Goal: Use online tool/utility: Utilize a website feature to perform a specific function

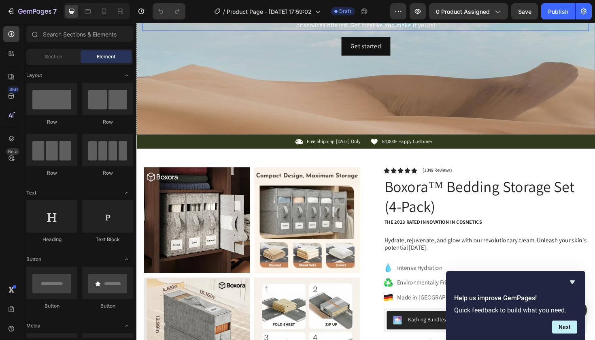
scroll to position [143, 0]
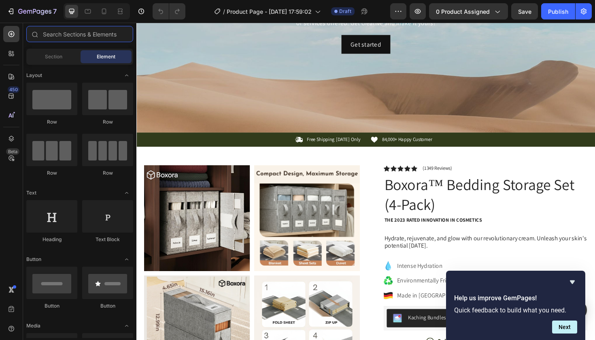
drag, startPoint x: 69, startPoint y: 33, endPoint x: 75, endPoint y: 26, distance: 10.1
click at [69, 33] on input "text" at bounding box center [79, 34] width 107 height 16
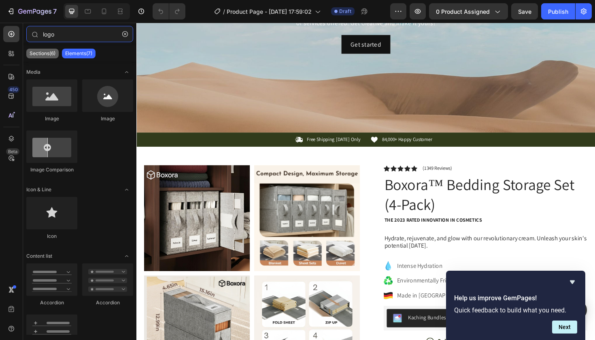
type input "logo"
click at [52, 53] on p "Sections(6)" at bounding box center [43, 53] width 26 height 6
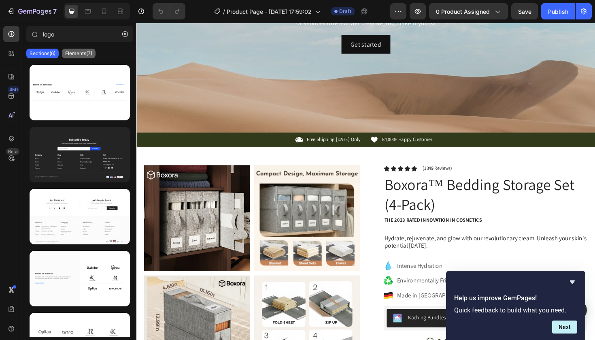
click at [70, 50] on div "Elements(7)" at bounding box center [79, 54] width 34 height 10
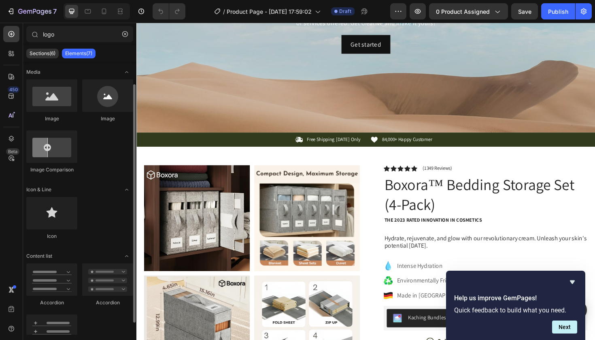
scroll to position [40, 0]
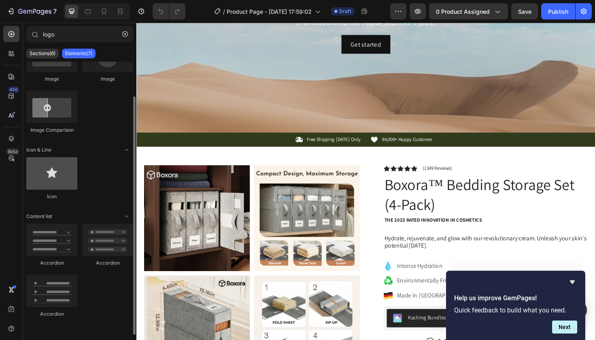
click at [55, 171] on div at bounding box center [51, 173] width 51 height 32
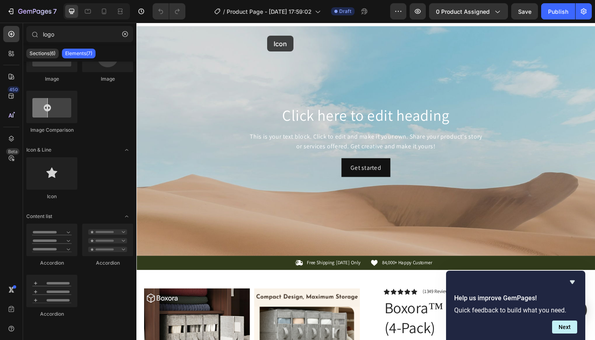
scroll to position [4, 0]
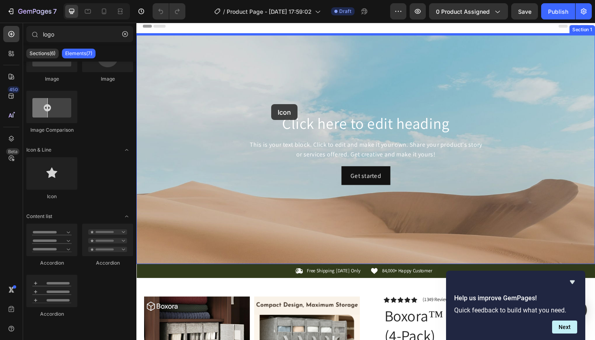
drag, startPoint x: 192, startPoint y: 194, endPoint x: 281, endPoint y: 100, distance: 129.8
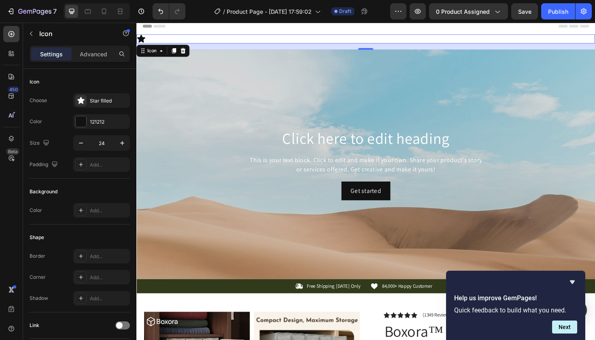
click at [141, 39] on icon at bounding box center [141, 40] width 9 height 8
click at [117, 96] on div "Star filled" at bounding box center [101, 100] width 57 height 15
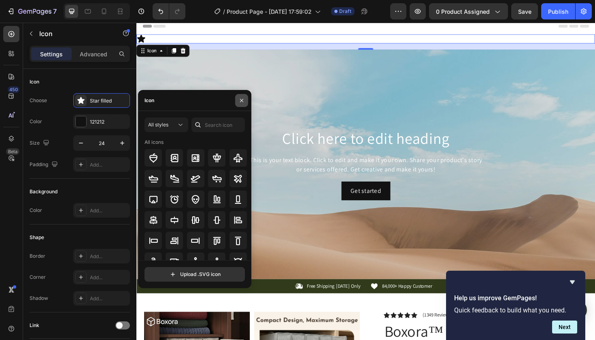
click at [241, 98] on icon "button" at bounding box center [242, 100] width 6 height 6
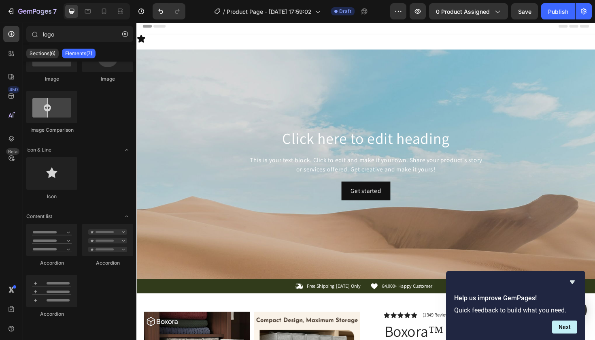
click at [277, 32] on div "Header" at bounding box center [379, 26] width 473 height 16
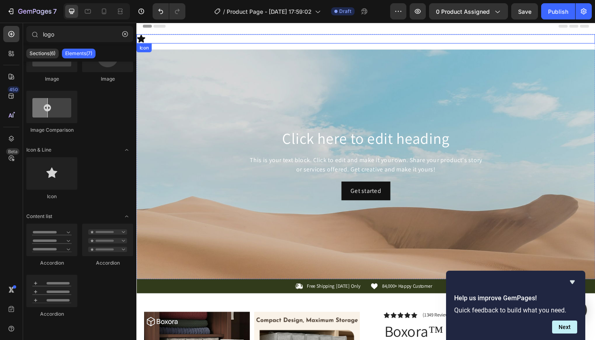
click at [270, 42] on div "Icon" at bounding box center [379, 40] width 486 height 10
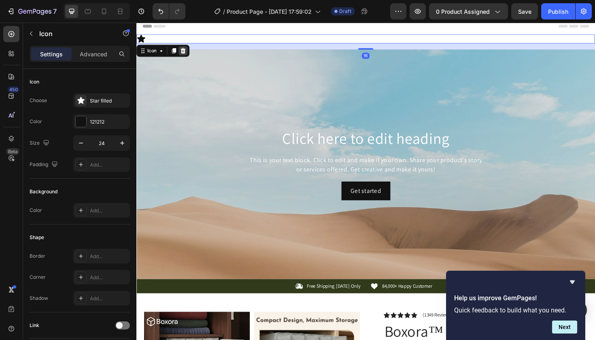
click at [186, 51] on icon at bounding box center [185, 52] width 5 height 6
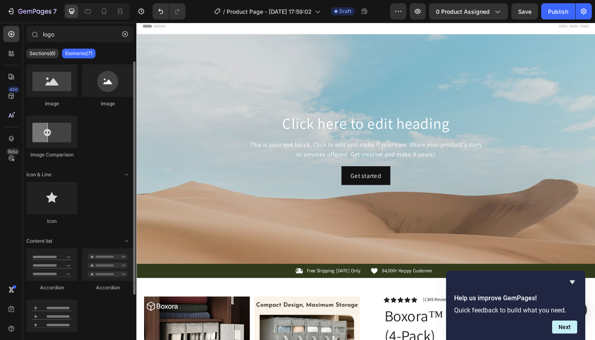
scroll to position [0, 0]
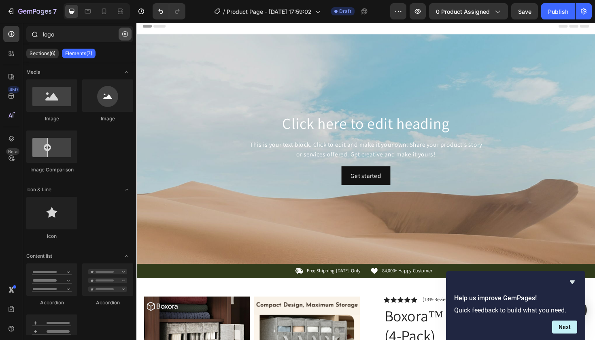
click at [126, 31] on button "button" at bounding box center [125, 34] width 13 height 13
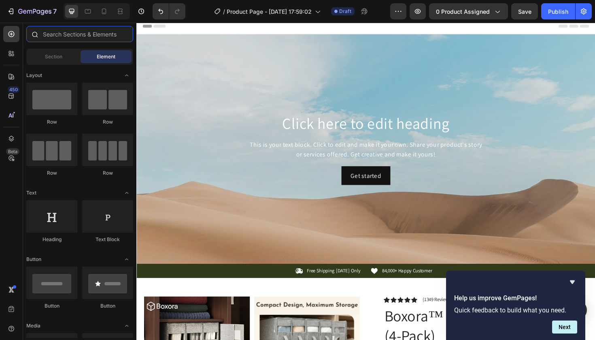
click at [115, 30] on input "text" at bounding box center [79, 34] width 107 height 16
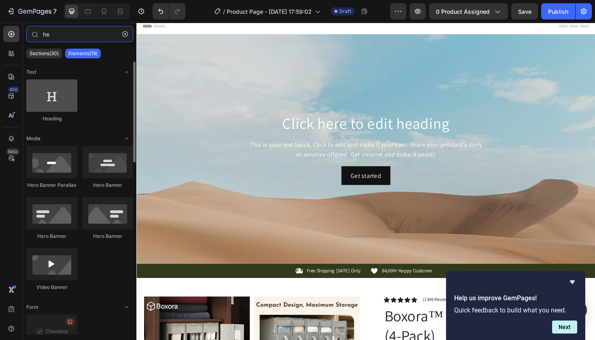
type input "he"
click at [64, 91] on div at bounding box center [51, 95] width 51 height 32
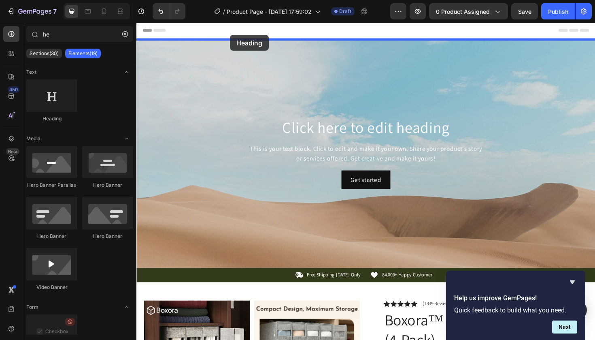
drag, startPoint x: 200, startPoint y: 113, endPoint x: 235, endPoint y: 35, distance: 85.6
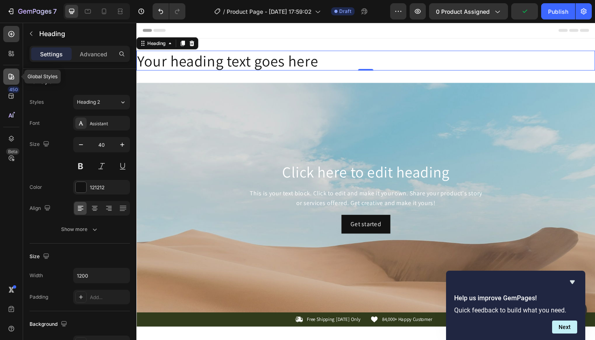
click at [13, 77] on icon at bounding box center [12, 77] width 6 height 6
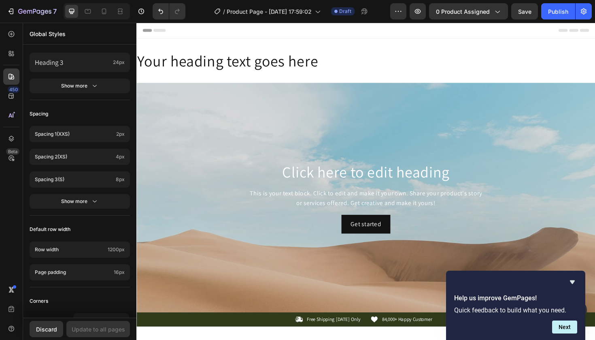
scroll to position [366, 0]
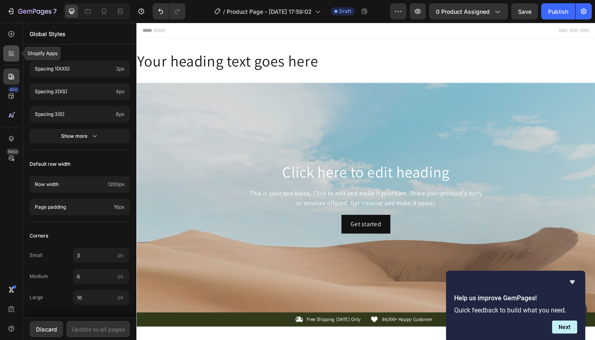
click at [9, 58] on div at bounding box center [11, 53] width 16 height 16
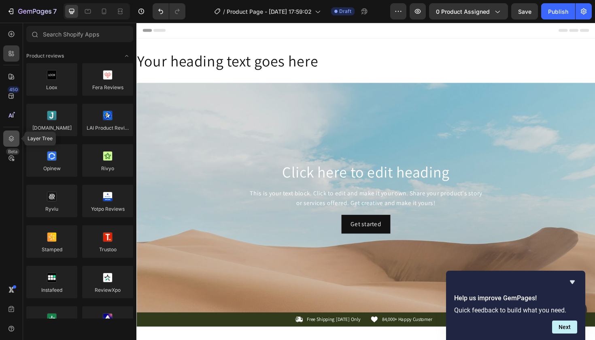
click at [13, 134] on div at bounding box center [11, 138] width 16 height 16
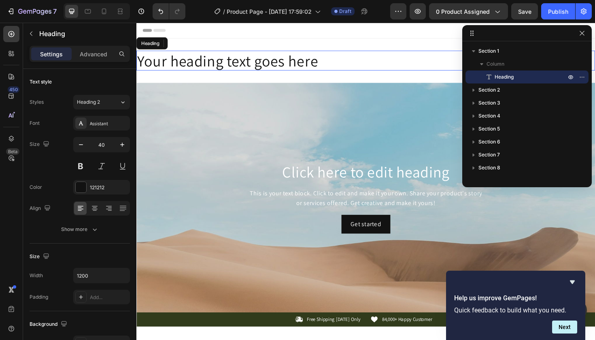
click at [365, 58] on p "Your heading text goes here" at bounding box center [379, 62] width 484 height 19
click at [265, 67] on p "Your heading text goes here" at bounding box center [379, 62] width 484 height 19
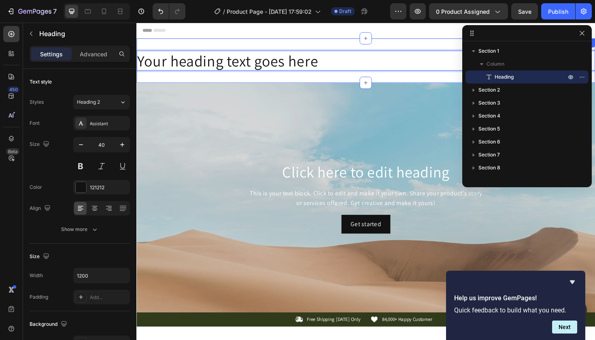
click at [204, 51] on div "Your heading text goes here Heading 0 Section 1" at bounding box center [379, 62] width 486 height 47
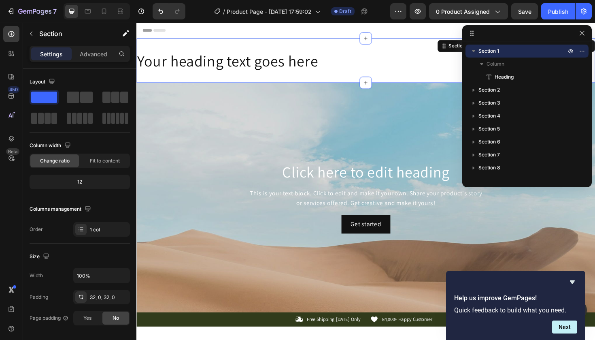
click at [204, 51] on div "Your heading text goes here Heading Section 1 You can create reusable sections …" at bounding box center [379, 62] width 486 height 47
click at [202, 66] on p "Your heading text goes here" at bounding box center [379, 62] width 484 height 19
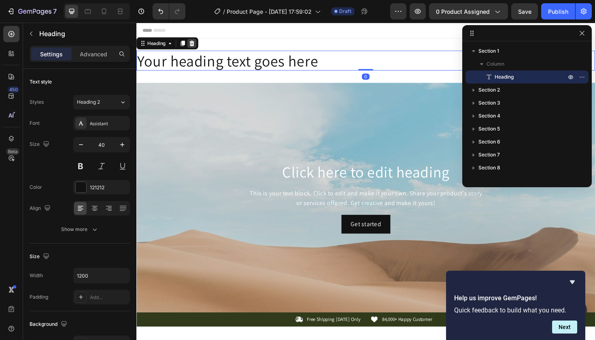
click at [197, 45] on icon at bounding box center [195, 45] width 5 height 6
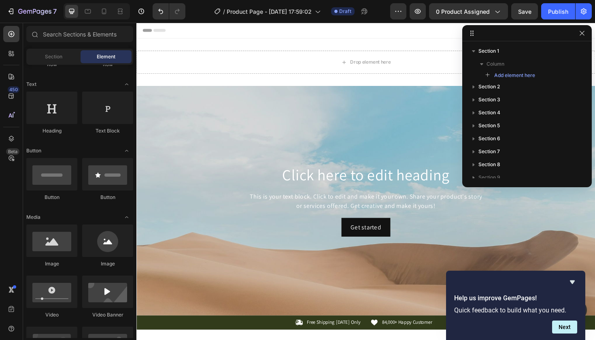
scroll to position [0, 0]
